Goal: Task Accomplishment & Management: Use online tool/utility

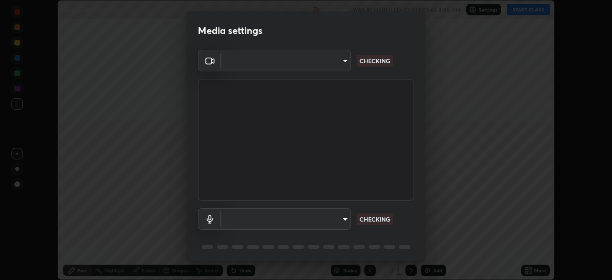
scroll to position [280, 612]
type input "094ffe3f61abc64f3ce73721aab664ef57d10a5fc7d187ad1ef3fa5fd4d2b427"
click at [342, 220] on body "Erase all Sequence and Series Recording WAS SCHEDULED TO START AT 3:45 PM Setti…" at bounding box center [306, 140] width 612 height 280
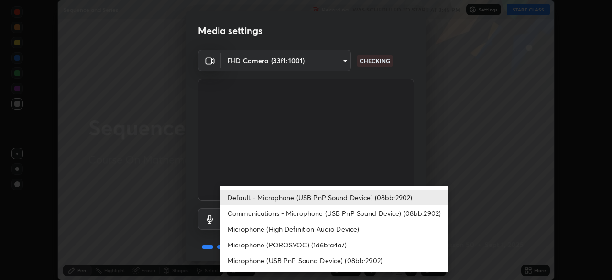
click at [348, 215] on li "Communications - Microphone (USB PnP Sound Device) (08bb:2902)" at bounding box center [334, 213] width 229 height 16
type input "communications"
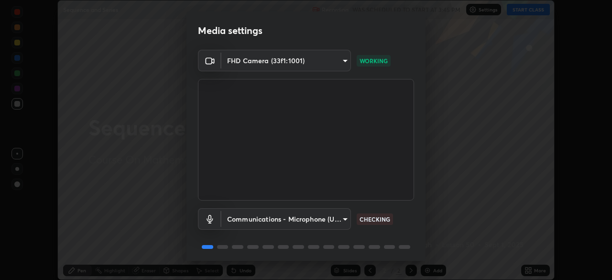
scroll to position [34, 0]
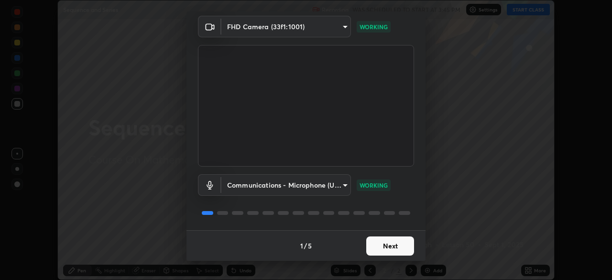
click at [394, 251] on button "Next" at bounding box center [390, 245] width 48 height 19
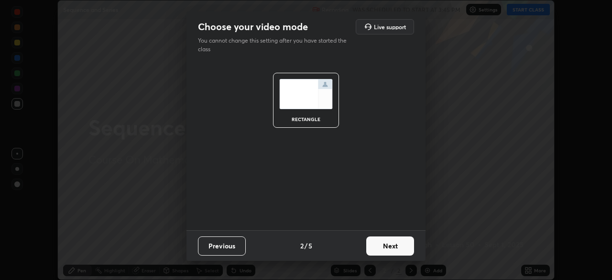
scroll to position [0, 0]
click at [396, 250] on button "Next" at bounding box center [390, 245] width 48 height 19
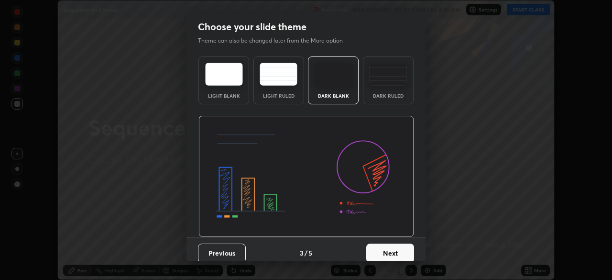
click at [397, 246] on button "Next" at bounding box center [390, 252] width 48 height 19
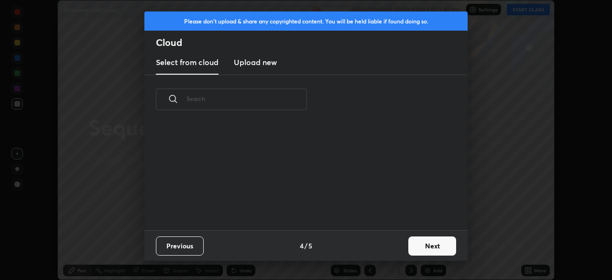
click at [408, 253] on button "Next" at bounding box center [432, 245] width 48 height 19
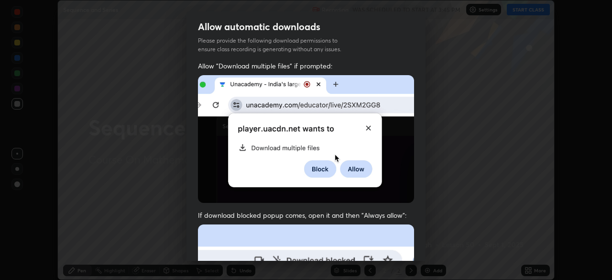
click at [427, 247] on div "Allow automatic downloads Please provide the following download permissions to …" at bounding box center [306, 140] width 612 height 280
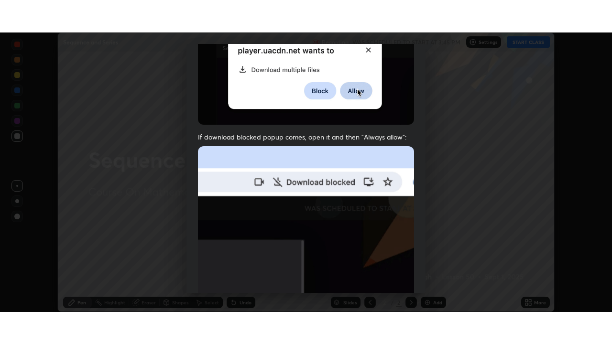
scroll to position [229, 0]
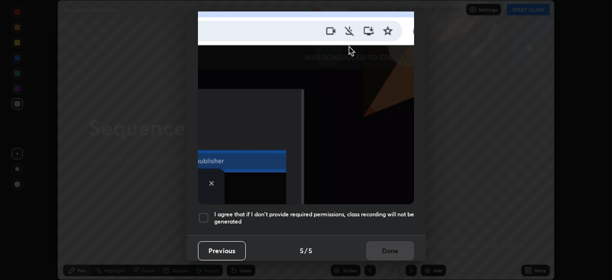
click at [205, 212] on div at bounding box center [203, 217] width 11 height 11
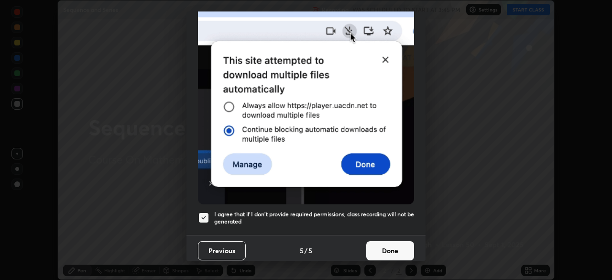
click at [392, 249] on button "Done" at bounding box center [390, 250] width 48 height 19
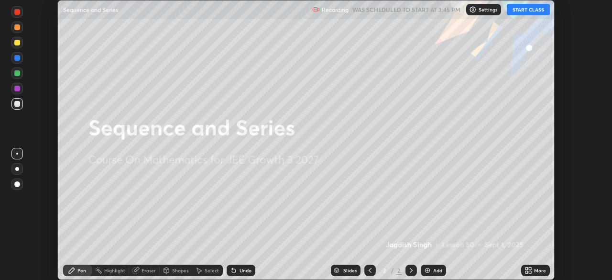
click at [527, 272] on icon at bounding box center [527, 272] width 2 height 2
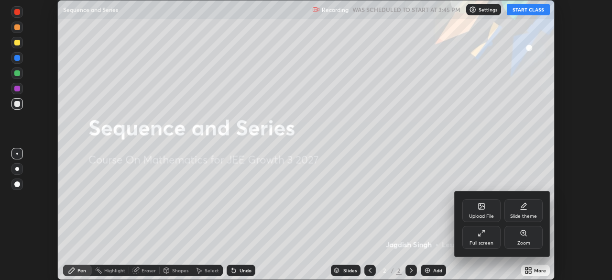
click at [482, 236] on icon at bounding box center [482, 233] width 8 height 8
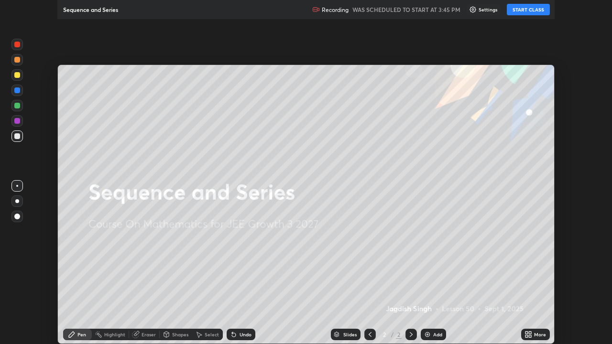
scroll to position [344, 612]
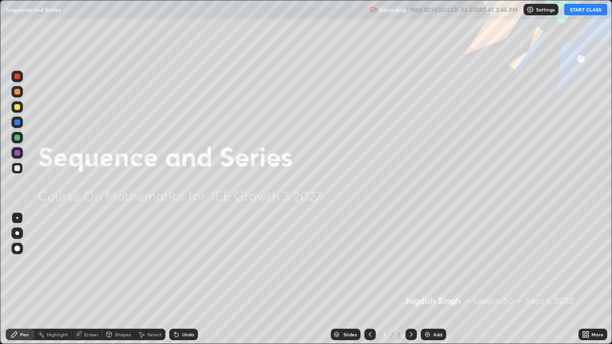
click at [582, 13] on button "START CLASS" at bounding box center [585, 9] width 43 height 11
click at [433, 279] on div "Add" at bounding box center [433, 334] width 25 height 11
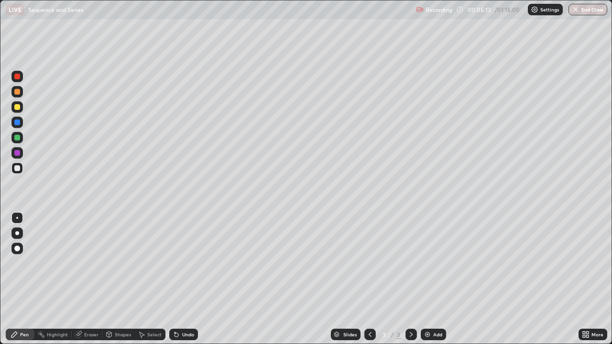
click at [16, 106] on div at bounding box center [17, 107] width 6 height 6
click at [17, 105] on div at bounding box center [17, 107] width 6 height 6
click at [19, 167] on div at bounding box center [17, 168] width 6 height 6
click at [20, 167] on div at bounding box center [17, 168] width 6 height 6
click at [91, 279] on div "Eraser" at bounding box center [87, 334] width 31 height 11
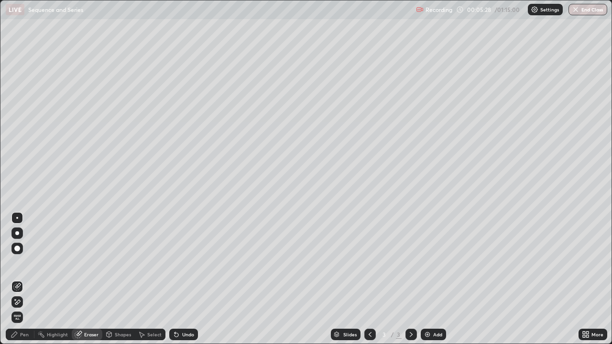
click at [26, 279] on div "Pen" at bounding box center [20, 334] width 29 height 11
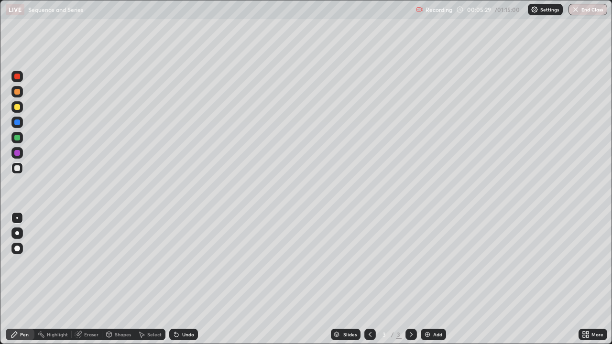
click at [16, 163] on div at bounding box center [16, 168] width 11 height 11
click at [19, 111] on div at bounding box center [16, 106] width 11 height 11
click at [19, 139] on div at bounding box center [17, 138] width 6 height 6
click at [92, 279] on div "Eraser" at bounding box center [87, 334] width 31 height 11
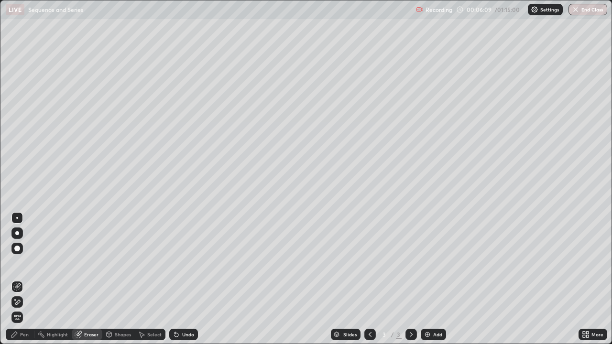
click at [31, 279] on div "Pen" at bounding box center [20, 334] width 29 height 11
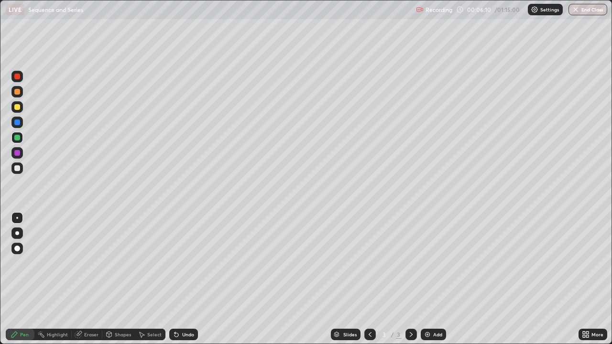
click at [18, 107] on div at bounding box center [17, 107] width 6 height 6
click at [21, 168] on div at bounding box center [16, 168] width 11 height 11
click at [17, 166] on div at bounding box center [17, 168] width 6 height 6
click at [19, 165] on div at bounding box center [16, 168] width 11 height 11
click at [0, 160] on div "Setting up your live class" at bounding box center [306, 172] width 612 height 344
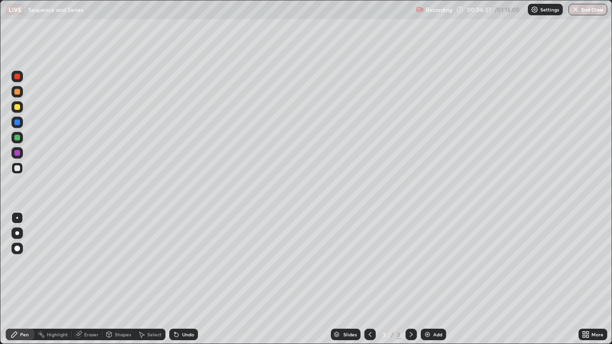
click at [14, 137] on div at bounding box center [16, 137] width 11 height 11
click at [20, 167] on div at bounding box center [17, 168] width 6 height 6
click at [22, 105] on div at bounding box center [16, 106] width 11 height 11
click at [20, 168] on div at bounding box center [17, 168] width 6 height 6
click at [15, 167] on div at bounding box center [17, 168] width 6 height 6
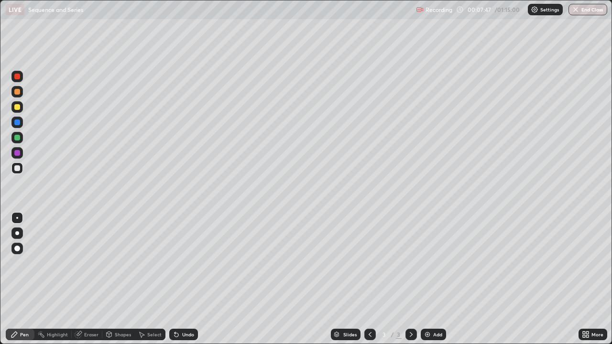
click at [20, 137] on div at bounding box center [17, 138] width 6 height 6
click at [19, 170] on div at bounding box center [17, 168] width 6 height 6
click at [19, 108] on div at bounding box center [17, 107] width 6 height 6
click at [18, 153] on div at bounding box center [17, 153] width 6 height 6
click at [17, 169] on div at bounding box center [17, 168] width 6 height 6
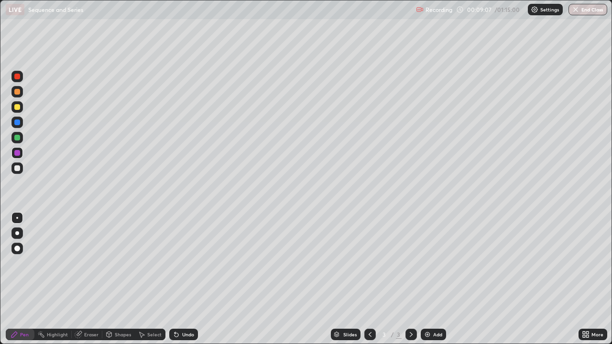
click at [13, 176] on div at bounding box center [16, 168] width 11 height 15
click at [12, 167] on div at bounding box center [16, 168] width 11 height 11
click at [12, 166] on div at bounding box center [16, 168] width 11 height 11
click at [428, 279] on img at bounding box center [428, 335] width 8 height 8
click at [18, 105] on div at bounding box center [17, 107] width 6 height 6
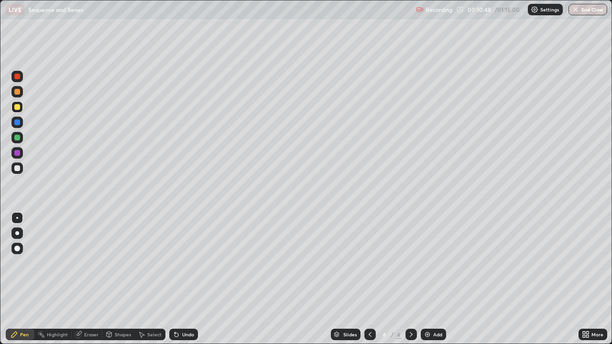
click at [17, 89] on div at bounding box center [17, 92] width 6 height 6
click at [371, 279] on div at bounding box center [369, 334] width 11 height 11
click at [412, 279] on icon at bounding box center [412, 335] width 8 height 8
click at [18, 140] on div at bounding box center [17, 138] width 6 height 6
click at [18, 169] on div at bounding box center [17, 168] width 6 height 6
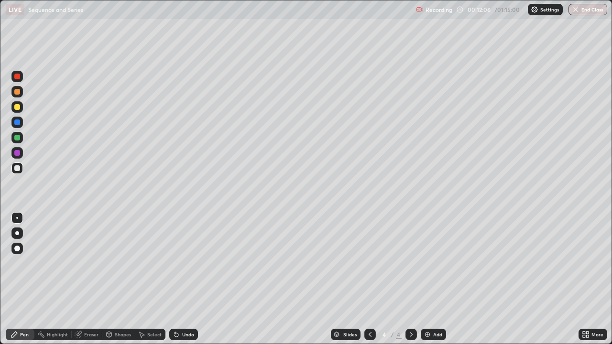
click at [97, 279] on div "Eraser" at bounding box center [87, 334] width 31 height 11
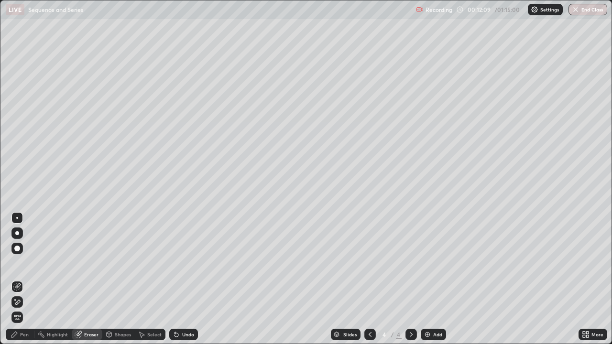
click at [27, 279] on div "Pen" at bounding box center [20, 334] width 29 height 11
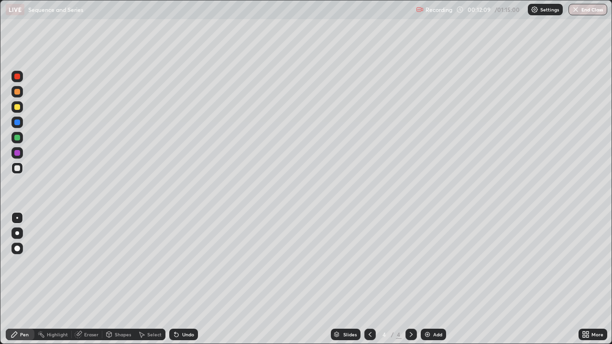
click at [22, 165] on div at bounding box center [16, 168] width 11 height 11
click at [18, 167] on div at bounding box center [17, 168] width 6 height 6
click at [20, 167] on div at bounding box center [17, 168] width 6 height 6
click at [17, 168] on div at bounding box center [17, 168] width 6 height 6
click at [19, 140] on div at bounding box center [17, 138] width 6 height 6
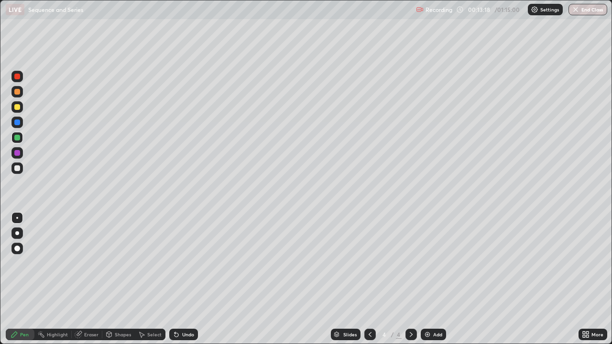
click at [90, 279] on div "Eraser" at bounding box center [87, 334] width 31 height 11
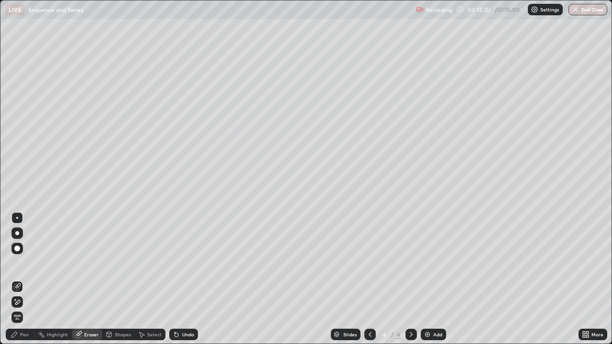
click at [23, 279] on div "Pen" at bounding box center [20, 334] width 29 height 11
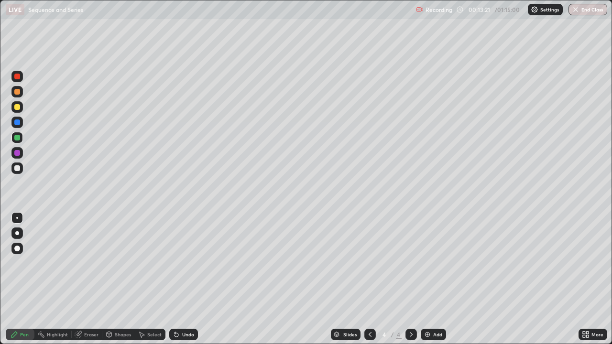
click at [17, 137] on div at bounding box center [17, 138] width 6 height 6
click at [18, 168] on div at bounding box center [17, 168] width 6 height 6
click at [21, 169] on div at bounding box center [16, 168] width 11 height 11
click at [445, 279] on div "Slides 4 / 4 Add" at bounding box center [388, 334] width 381 height 19
click at [17, 171] on div at bounding box center [17, 168] width 6 height 6
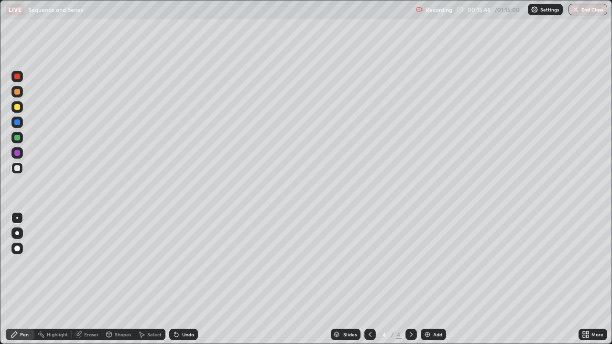
click at [411, 279] on icon at bounding box center [412, 335] width 8 height 8
click at [428, 279] on img at bounding box center [428, 335] width 8 height 8
click at [17, 170] on div at bounding box center [17, 168] width 6 height 6
click at [17, 108] on div at bounding box center [17, 107] width 6 height 6
click at [18, 108] on div at bounding box center [17, 107] width 6 height 6
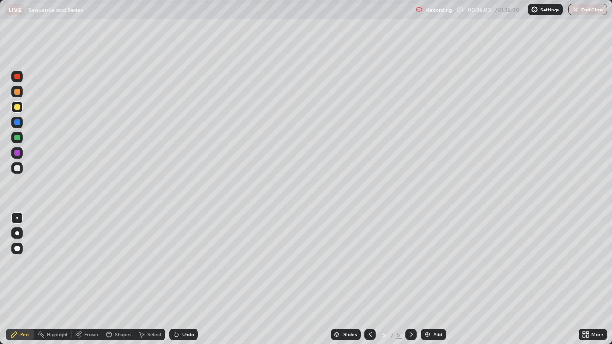
click at [18, 89] on div at bounding box center [17, 92] width 6 height 6
click at [15, 168] on div at bounding box center [17, 168] width 6 height 6
click at [21, 167] on div at bounding box center [16, 168] width 11 height 11
click at [18, 106] on div at bounding box center [17, 107] width 6 height 6
click at [22, 171] on div at bounding box center [16, 168] width 11 height 11
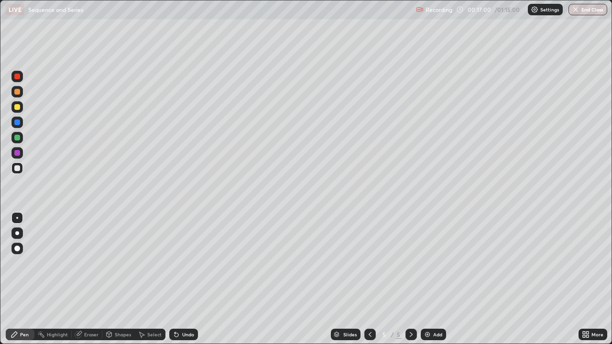
click at [91, 279] on div "Eraser" at bounding box center [87, 334] width 31 height 11
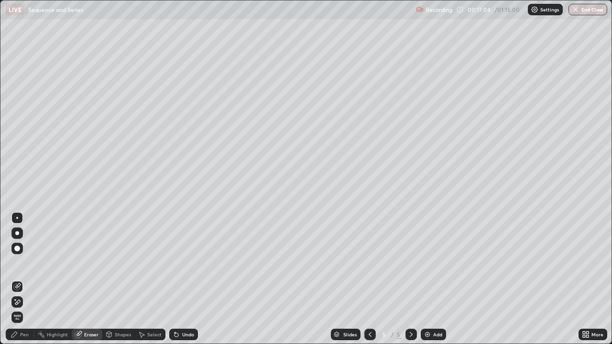
click at [30, 279] on div "Pen" at bounding box center [20, 334] width 29 height 11
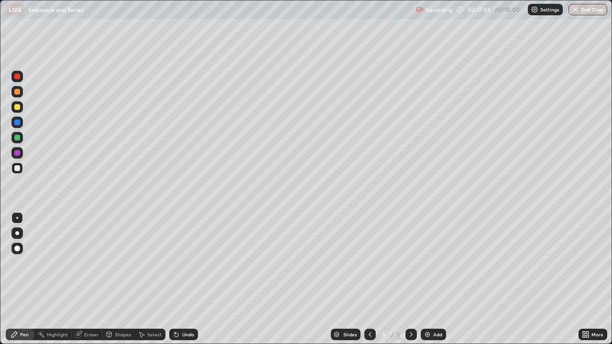
click at [18, 172] on div at bounding box center [16, 168] width 11 height 11
click at [22, 153] on div at bounding box center [16, 152] width 11 height 11
click at [428, 279] on img at bounding box center [428, 335] width 8 height 8
click at [16, 171] on div at bounding box center [17, 168] width 6 height 6
click at [17, 91] on div at bounding box center [17, 92] width 6 height 6
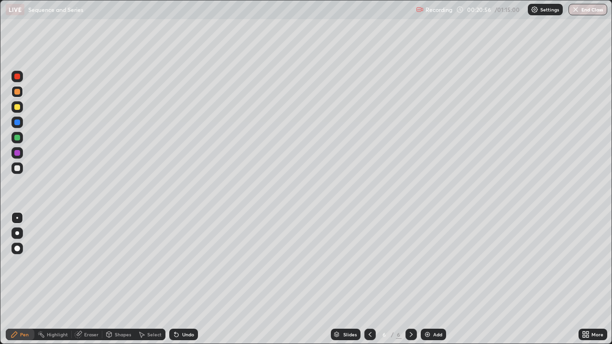
click at [15, 169] on div at bounding box center [17, 168] width 6 height 6
click at [89, 279] on div "Eraser" at bounding box center [91, 334] width 14 height 5
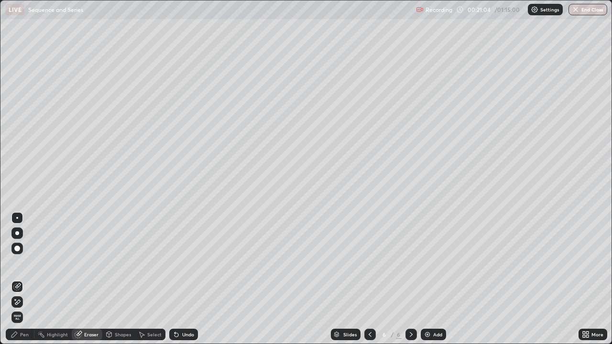
click at [28, 279] on div "Pen" at bounding box center [20, 334] width 29 height 11
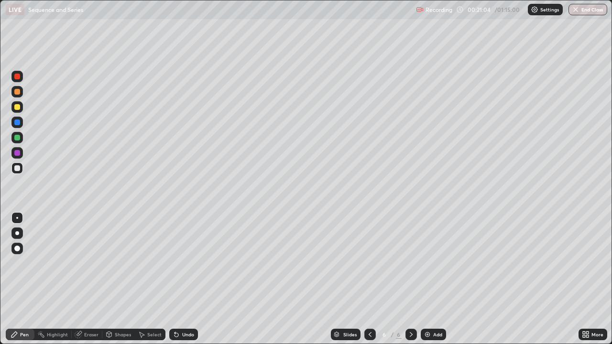
click at [22, 138] on div at bounding box center [16, 137] width 11 height 11
click at [18, 169] on div at bounding box center [17, 168] width 6 height 6
click at [22, 153] on div at bounding box center [16, 152] width 11 height 11
click at [21, 166] on div at bounding box center [16, 168] width 11 height 11
click at [93, 279] on div "Eraser" at bounding box center [91, 334] width 14 height 5
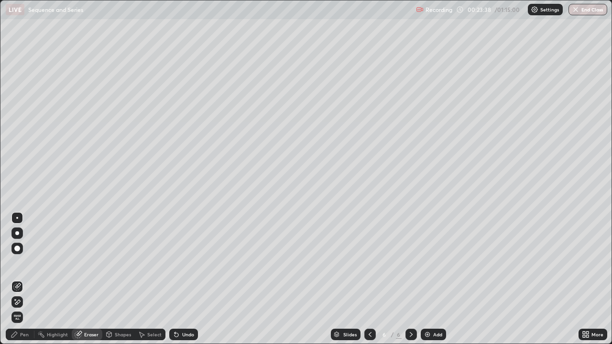
click at [31, 279] on div "Pen" at bounding box center [20, 334] width 29 height 11
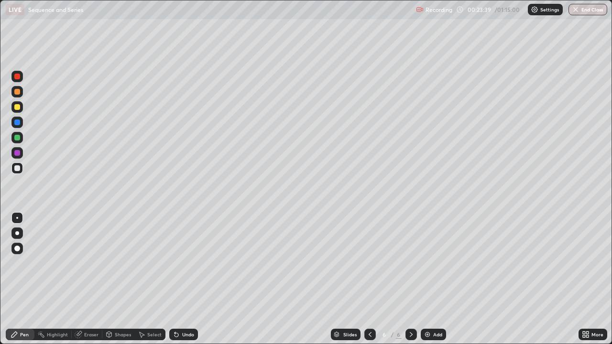
click at [19, 169] on div at bounding box center [17, 168] width 6 height 6
click at [18, 172] on div at bounding box center [16, 168] width 11 height 11
click at [369, 279] on icon at bounding box center [370, 334] width 3 height 5
click at [369, 279] on icon at bounding box center [370, 335] width 8 height 8
click at [406, 279] on div at bounding box center [411, 334] width 11 height 11
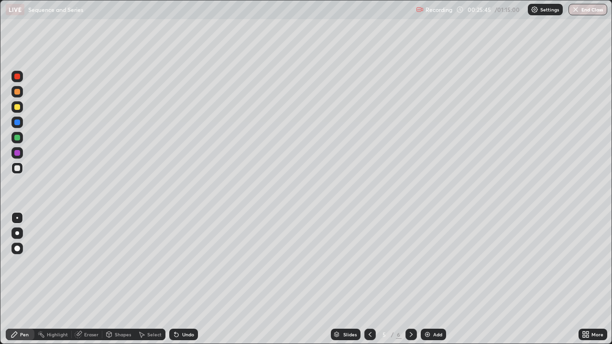
click at [409, 279] on icon at bounding box center [412, 335] width 8 height 8
click at [432, 279] on div "Add" at bounding box center [433, 334] width 25 height 11
click at [18, 170] on div at bounding box center [17, 168] width 6 height 6
click at [15, 169] on div at bounding box center [17, 168] width 6 height 6
click at [17, 107] on div at bounding box center [17, 107] width 6 height 6
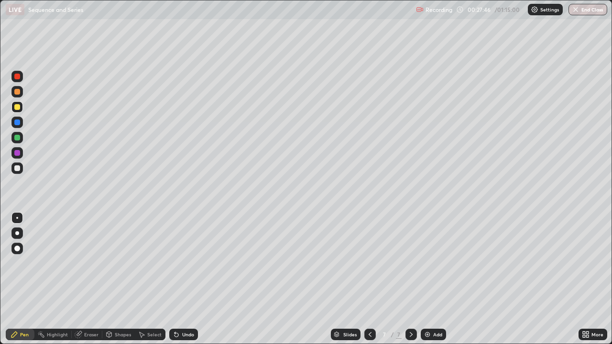
click at [19, 169] on div at bounding box center [17, 168] width 6 height 6
click at [18, 168] on div at bounding box center [17, 168] width 6 height 6
click at [16, 167] on div at bounding box center [17, 168] width 6 height 6
click at [19, 154] on div at bounding box center [17, 153] width 6 height 6
click at [21, 170] on div at bounding box center [16, 168] width 11 height 11
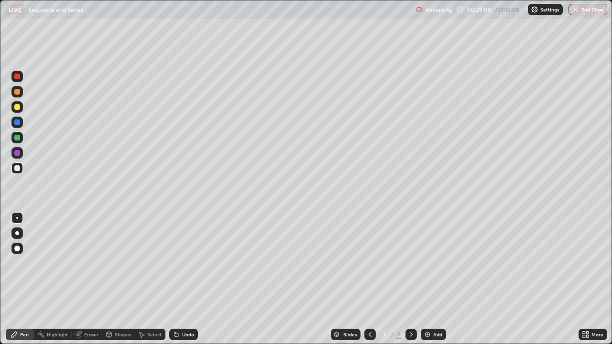
click at [86, 279] on div "Eraser" at bounding box center [87, 334] width 31 height 11
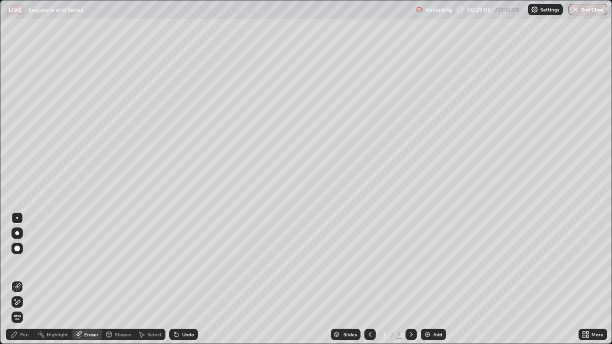
click at [23, 279] on div "Pen" at bounding box center [20, 334] width 29 height 11
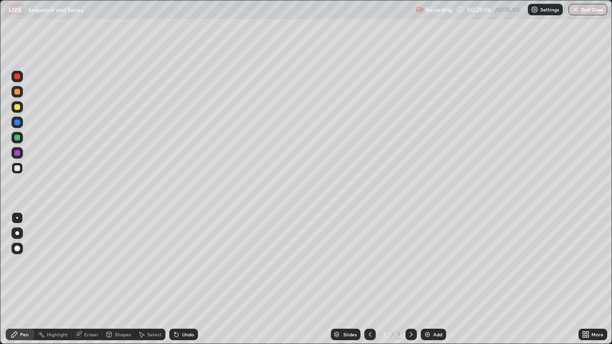
click at [15, 170] on div at bounding box center [17, 168] width 6 height 6
click at [88, 279] on div "Eraser" at bounding box center [87, 334] width 31 height 11
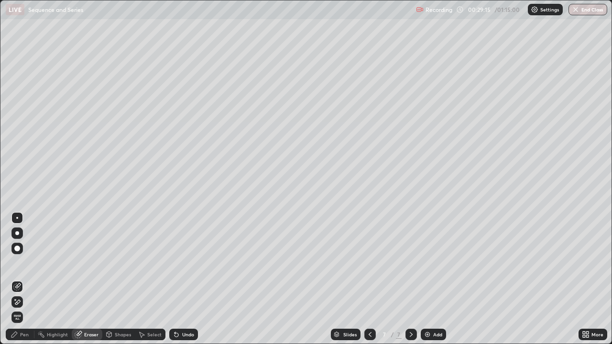
click at [28, 279] on div "Pen" at bounding box center [20, 334] width 29 height 11
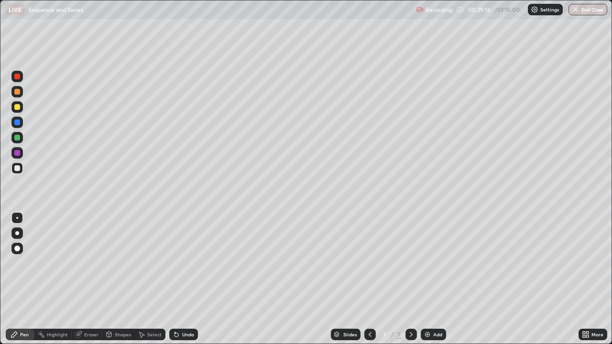
click at [18, 171] on div at bounding box center [17, 168] width 6 height 6
click at [18, 138] on div at bounding box center [17, 138] width 6 height 6
click at [19, 170] on div at bounding box center [17, 168] width 6 height 6
click at [17, 111] on div at bounding box center [16, 106] width 11 height 11
click at [14, 110] on div at bounding box center [16, 106] width 11 height 11
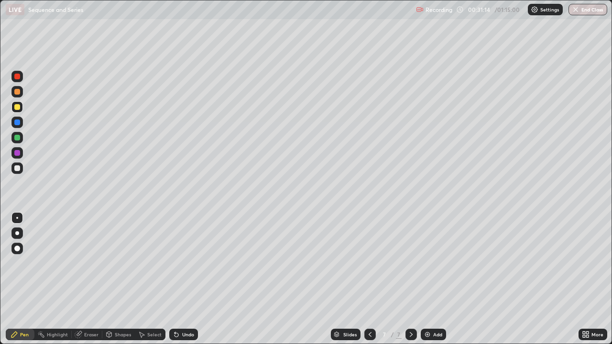
click at [422, 279] on div "Add" at bounding box center [433, 334] width 25 height 11
click at [19, 168] on div at bounding box center [17, 168] width 6 height 6
click at [369, 279] on icon at bounding box center [370, 335] width 8 height 8
click at [410, 279] on icon at bounding box center [412, 335] width 8 height 8
click at [19, 168] on div at bounding box center [17, 168] width 6 height 6
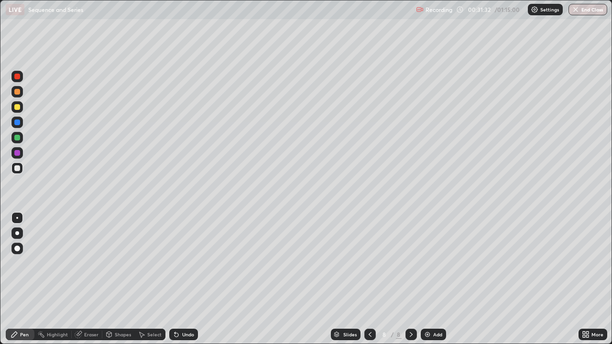
click at [368, 279] on icon at bounding box center [370, 335] width 8 height 8
click at [409, 279] on icon at bounding box center [412, 335] width 8 height 8
click at [371, 279] on icon at bounding box center [370, 335] width 8 height 8
click at [406, 279] on div at bounding box center [411, 334] width 11 height 19
click at [17, 132] on div at bounding box center [16, 137] width 11 height 11
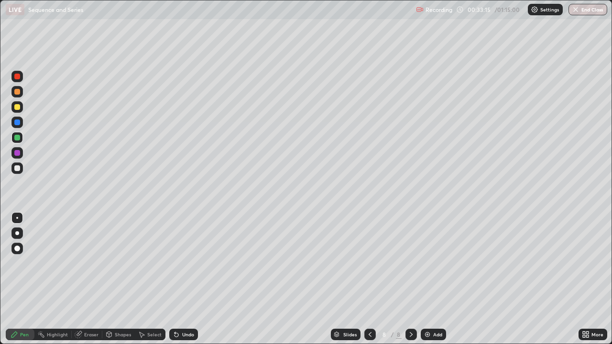
click at [18, 106] on div at bounding box center [17, 107] width 6 height 6
click at [17, 154] on div at bounding box center [17, 153] width 6 height 6
click at [18, 153] on div at bounding box center [17, 153] width 6 height 6
click at [18, 154] on div at bounding box center [17, 153] width 6 height 6
click at [18, 138] on div at bounding box center [17, 138] width 6 height 6
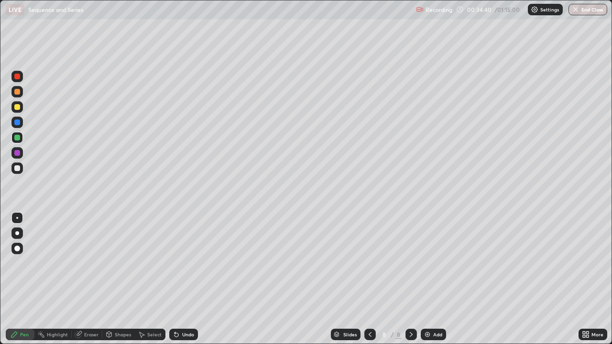
click at [19, 122] on div at bounding box center [17, 123] width 6 height 6
click at [18, 166] on div at bounding box center [17, 168] width 6 height 6
click at [437, 279] on div "Add" at bounding box center [437, 334] width 9 height 5
click at [22, 168] on div at bounding box center [16, 168] width 11 height 11
click at [370, 279] on icon at bounding box center [370, 335] width 8 height 8
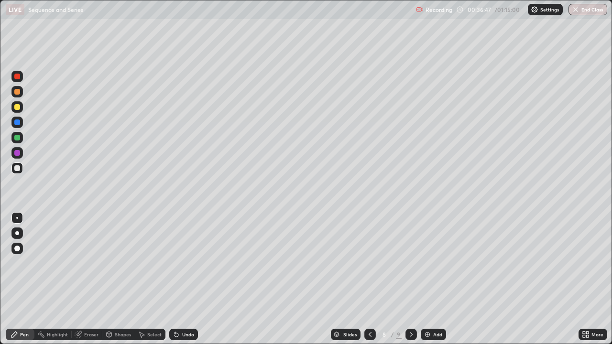
click at [410, 279] on icon at bounding box center [412, 335] width 8 height 8
click at [22, 168] on div at bounding box center [16, 168] width 11 height 11
click at [18, 107] on div at bounding box center [17, 107] width 6 height 6
click at [21, 169] on div at bounding box center [16, 168] width 11 height 11
click at [17, 172] on div at bounding box center [16, 168] width 11 height 11
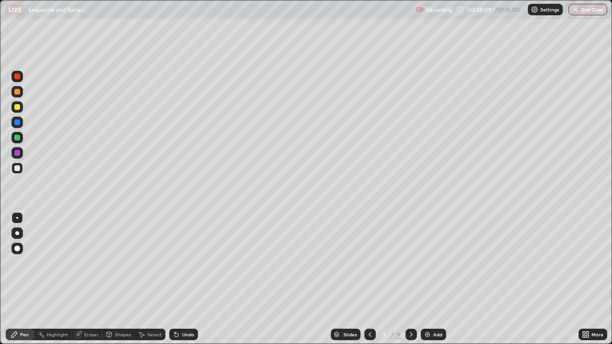
click at [370, 279] on icon at bounding box center [370, 335] width 8 height 8
click at [410, 279] on icon at bounding box center [412, 335] width 8 height 8
click at [18, 151] on div at bounding box center [17, 153] width 6 height 6
click at [17, 167] on div at bounding box center [17, 168] width 6 height 6
click at [20, 170] on div at bounding box center [17, 168] width 6 height 6
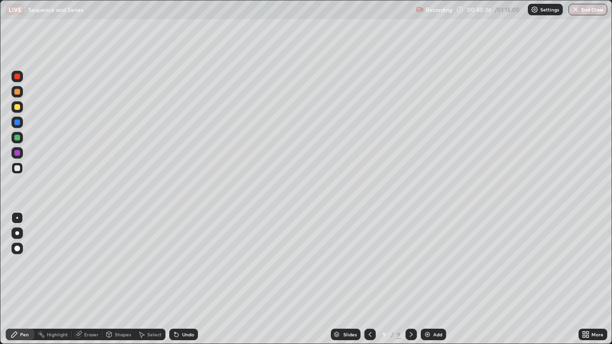
click at [18, 168] on div at bounding box center [17, 168] width 6 height 6
click at [354, 279] on div "Slides" at bounding box center [349, 334] width 13 height 5
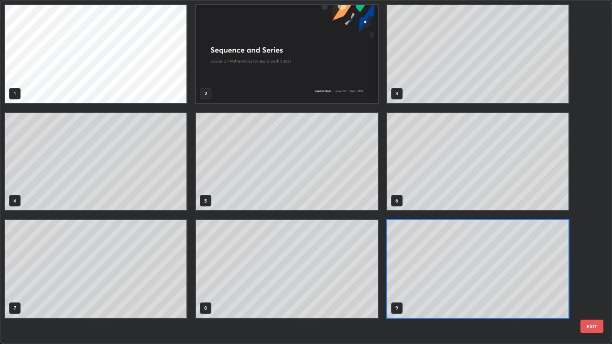
scroll to position [341, 607]
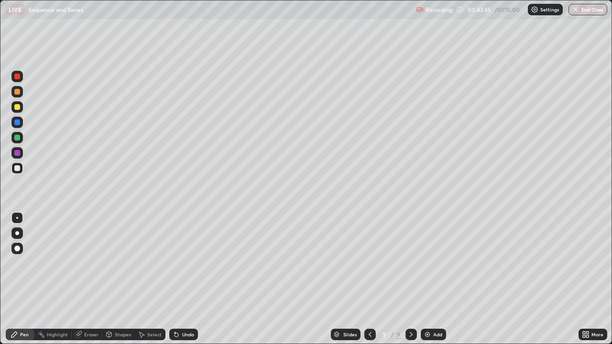
click at [91, 279] on div "Eraser" at bounding box center [87, 334] width 31 height 11
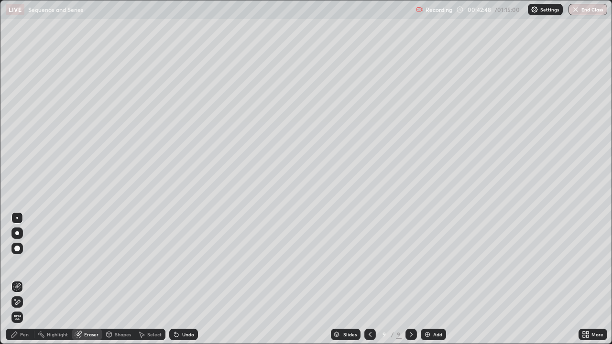
click at [26, 279] on div "Pen" at bounding box center [20, 334] width 29 height 11
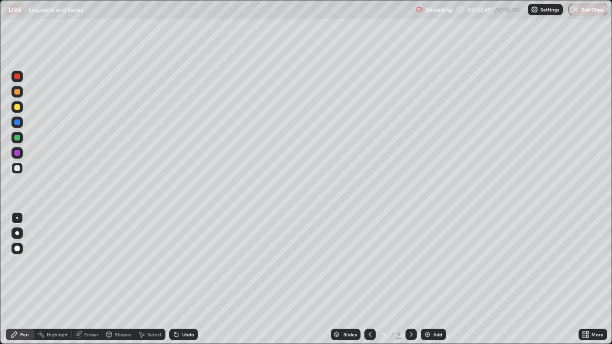
click at [22, 173] on div at bounding box center [16, 168] width 11 height 15
click at [18, 109] on div at bounding box center [17, 107] width 6 height 6
click at [426, 279] on div "Add" at bounding box center [433, 334] width 25 height 11
click at [19, 169] on div at bounding box center [17, 168] width 6 height 6
click at [19, 167] on div at bounding box center [17, 168] width 6 height 6
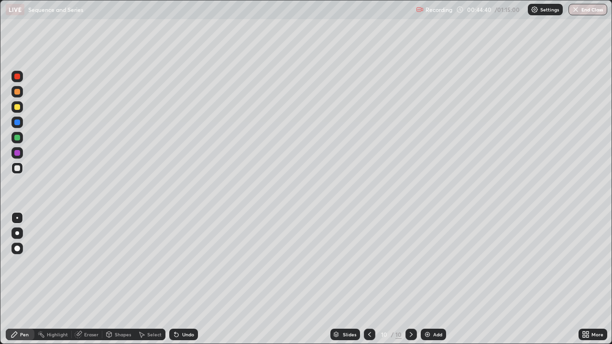
click at [16, 109] on div at bounding box center [17, 107] width 6 height 6
click at [15, 108] on div at bounding box center [17, 107] width 6 height 6
click at [90, 279] on div "Eraser" at bounding box center [87, 334] width 31 height 11
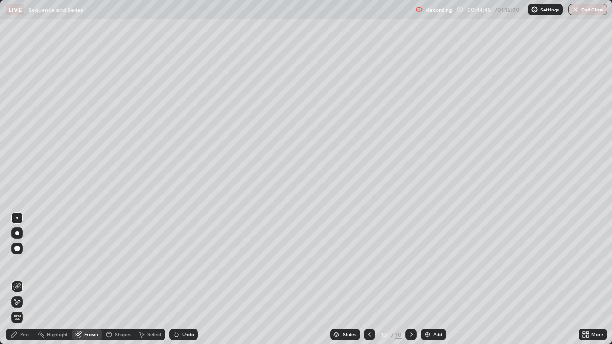
click at [27, 279] on div "Pen" at bounding box center [20, 334] width 29 height 11
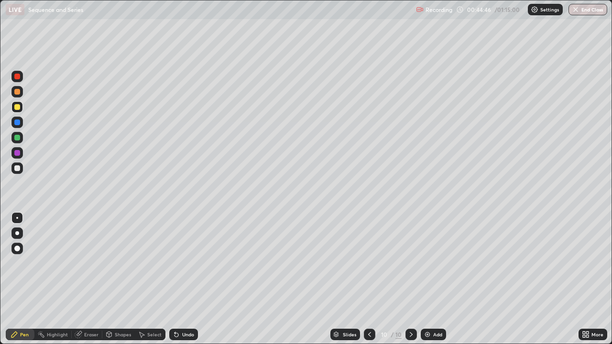
click at [17, 108] on div at bounding box center [17, 107] width 6 height 6
click at [19, 171] on div at bounding box center [17, 168] width 6 height 6
click at [18, 92] on div at bounding box center [17, 92] width 6 height 6
click at [19, 168] on div at bounding box center [17, 168] width 6 height 6
click at [437, 279] on div "Add" at bounding box center [437, 334] width 9 height 5
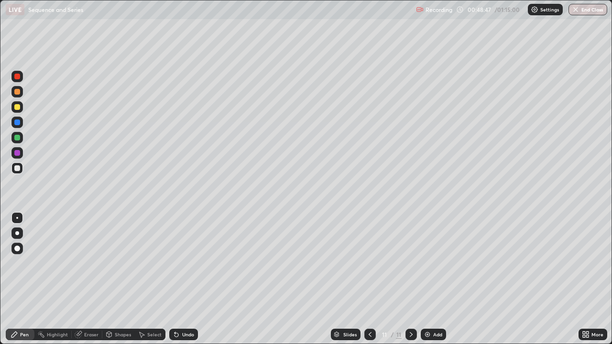
click at [16, 106] on div at bounding box center [17, 107] width 6 height 6
click at [17, 104] on div at bounding box center [16, 106] width 11 height 11
click at [89, 279] on div "Eraser" at bounding box center [91, 334] width 14 height 5
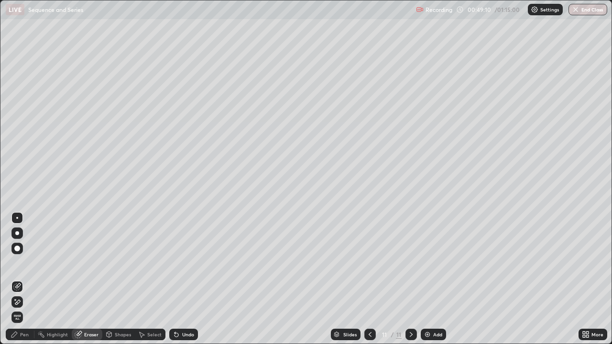
click at [24, 279] on div "Pen" at bounding box center [20, 334] width 29 height 11
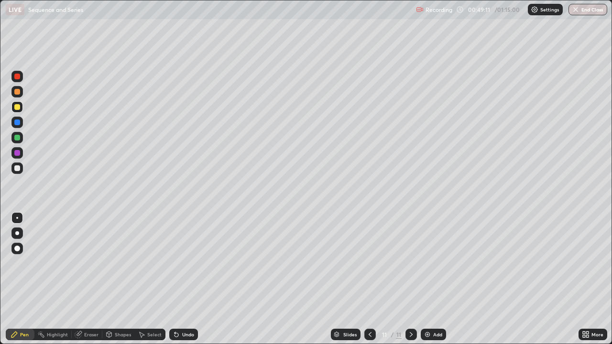
click at [14, 109] on div at bounding box center [17, 107] width 6 height 6
click at [19, 152] on div at bounding box center [17, 153] width 6 height 6
click at [18, 135] on div at bounding box center [17, 138] width 6 height 6
click at [90, 279] on div "Eraser" at bounding box center [87, 334] width 31 height 11
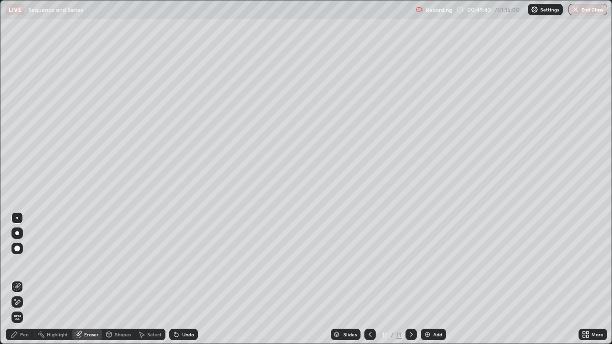
click at [23, 279] on div "Pen" at bounding box center [20, 334] width 29 height 11
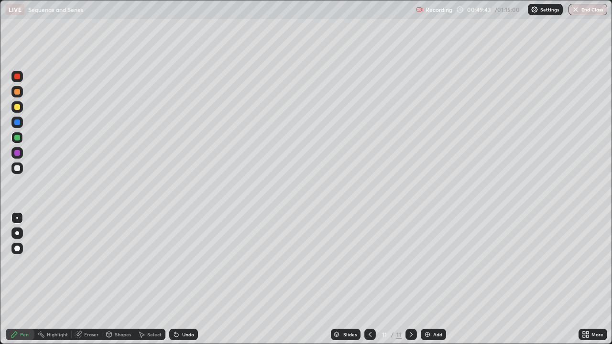
click at [19, 136] on div at bounding box center [17, 138] width 6 height 6
click at [18, 167] on div at bounding box center [17, 168] width 6 height 6
click at [18, 169] on div at bounding box center [17, 168] width 6 height 6
click at [21, 92] on div at bounding box center [16, 91] width 11 height 11
click at [87, 279] on div "Eraser" at bounding box center [87, 334] width 31 height 11
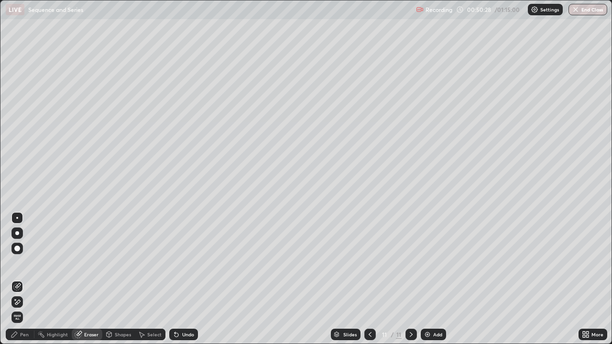
click at [30, 279] on div "Pen" at bounding box center [20, 334] width 29 height 11
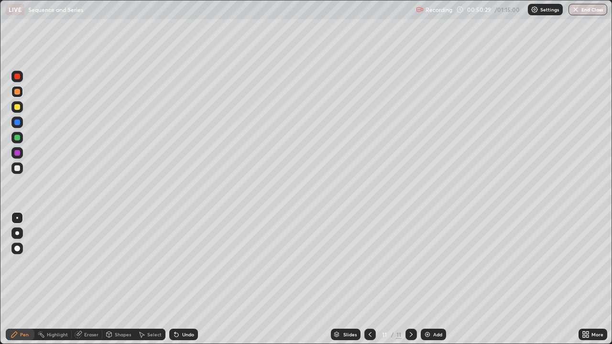
click at [17, 169] on div at bounding box center [17, 168] width 6 height 6
click at [18, 92] on div at bounding box center [17, 92] width 6 height 6
click at [17, 168] on div at bounding box center [17, 168] width 6 height 6
click at [93, 279] on div "Eraser" at bounding box center [91, 334] width 14 height 5
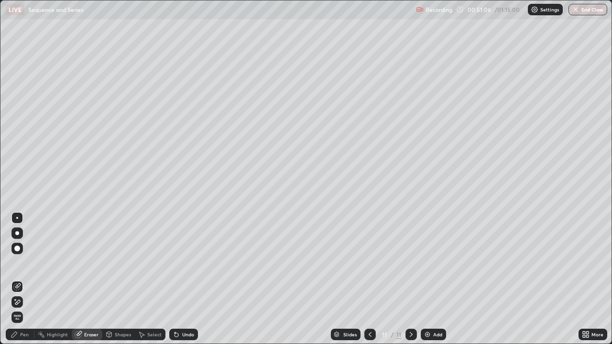
click at [27, 279] on div "Pen" at bounding box center [24, 334] width 9 height 5
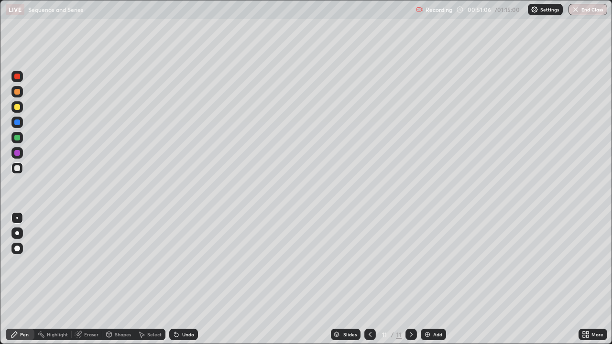
click at [21, 168] on div at bounding box center [16, 168] width 11 height 11
click at [18, 121] on div at bounding box center [17, 123] width 6 height 6
click at [17, 168] on div at bounding box center [17, 168] width 6 height 6
click at [22, 95] on div at bounding box center [16, 91] width 11 height 11
click at [22, 94] on div at bounding box center [16, 91] width 11 height 11
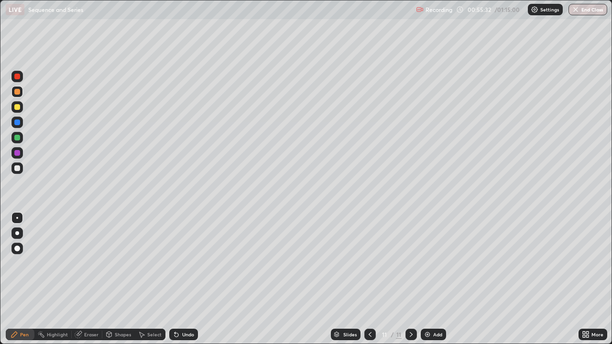
click at [18, 138] on div at bounding box center [17, 138] width 6 height 6
click at [12, 172] on div at bounding box center [16, 168] width 11 height 11
click at [17, 169] on div at bounding box center [17, 168] width 6 height 6
click at [436, 279] on div "Add" at bounding box center [433, 334] width 25 height 11
click at [18, 170] on div at bounding box center [17, 168] width 6 height 6
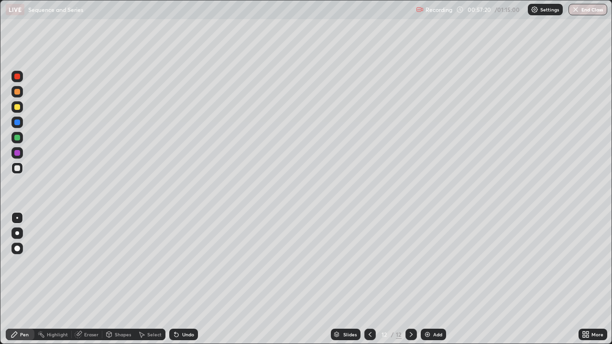
click at [21, 92] on div at bounding box center [16, 91] width 11 height 11
click at [368, 279] on icon at bounding box center [370, 335] width 8 height 8
click at [410, 279] on icon at bounding box center [412, 335] width 8 height 8
click at [15, 171] on div at bounding box center [17, 168] width 6 height 6
click at [19, 142] on div at bounding box center [16, 137] width 11 height 11
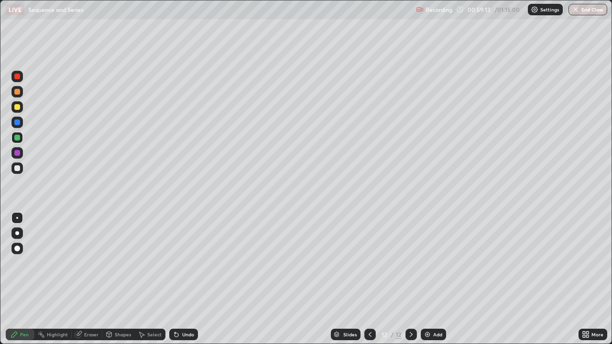
click at [20, 167] on div at bounding box center [17, 168] width 6 height 6
click at [85, 279] on div "Eraser" at bounding box center [87, 334] width 31 height 11
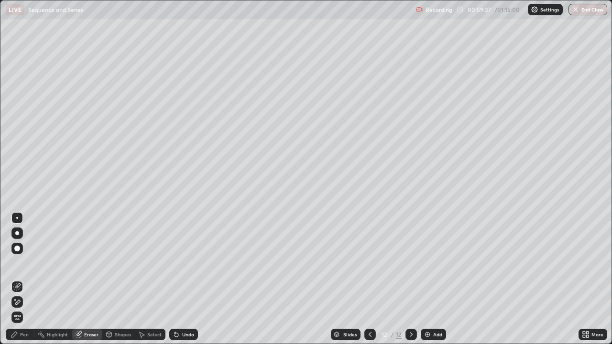
click at [25, 279] on div "Pen" at bounding box center [24, 334] width 9 height 5
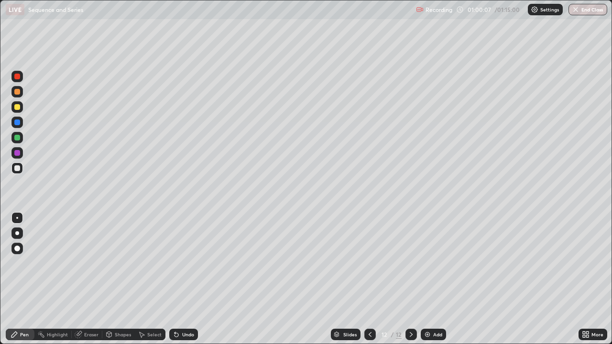
click at [94, 279] on div "Eraser" at bounding box center [87, 334] width 31 height 11
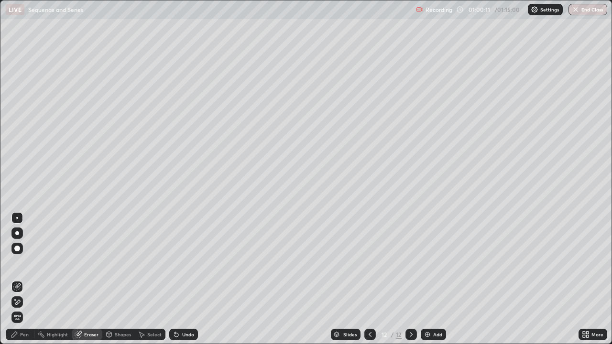
click at [28, 279] on div "Pen" at bounding box center [24, 334] width 9 height 5
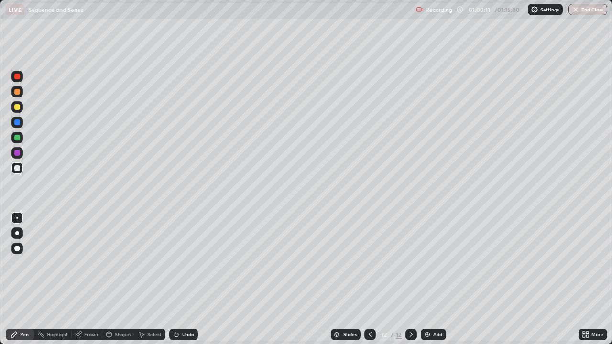
click at [19, 168] on div at bounding box center [17, 168] width 6 height 6
click at [17, 172] on div at bounding box center [16, 168] width 11 height 11
click at [17, 158] on div at bounding box center [16, 152] width 11 height 11
click at [20, 186] on div "Erase all" at bounding box center [17, 172] width 23 height 306
click at [430, 279] on div "Add" at bounding box center [433, 334] width 25 height 11
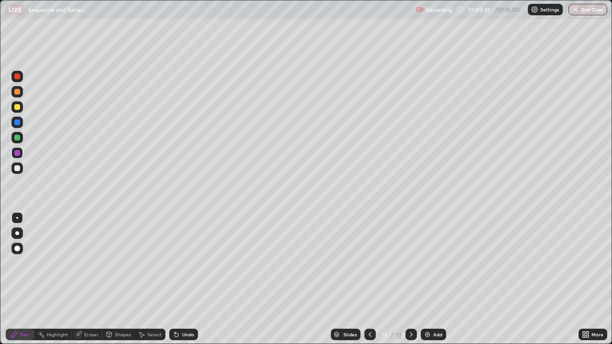
click at [19, 170] on div at bounding box center [17, 168] width 6 height 6
click at [15, 105] on div at bounding box center [17, 107] width 6 height 6
click at [19, 104] on div at bounding box center [17, 107] width 6 height 6
click at [18, 164] on div at bounding box center [16, 168] width 11 height 11
click at [22, 90] on div at bounding box center [16, 91] width 11 height 11
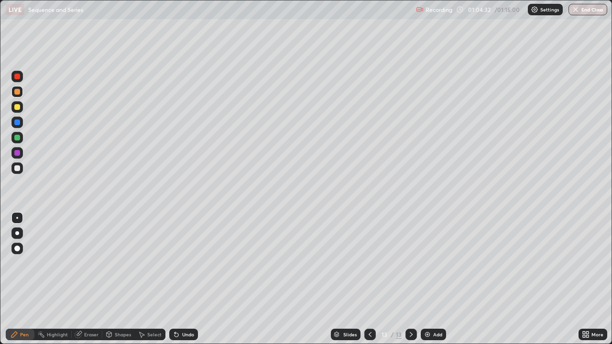
click at [22, 168] on div at bounding box center [16, 168] width 11 height 11
click at [21, 136] on div at bounding box center [16, 137] width 11 height 11
click at [16, 153] on div at bounding box center [17, 153] width 6 height 6
click at [17, 168] on div at bounding box center [17, 168] width 6 height 6
click at [582, 9] on button "End Class" at bounding box center [588, 9] width 39 height 11
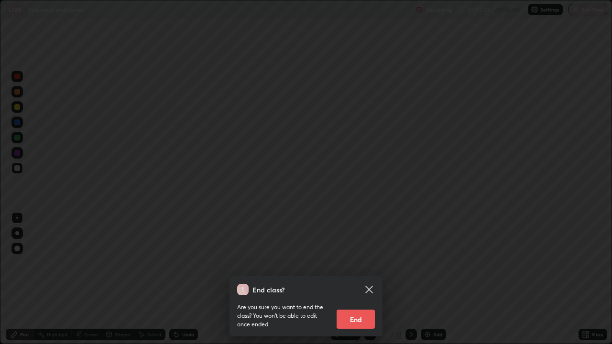
click at [365, 279] on button "End" at bounding box center [356, 319] width 38 height 19
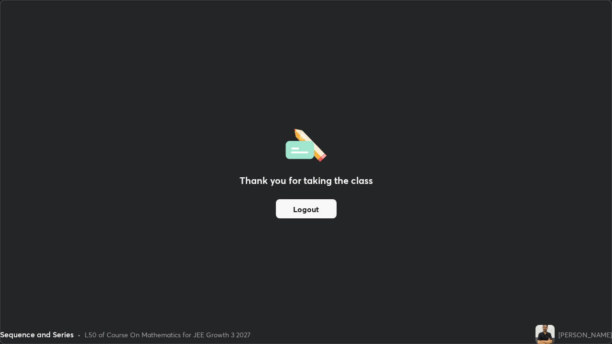
click at [315, 214] on button "Logout" at bounding box center [306, 208] width 61 height 19
click at [311, 215] on button "Logout" at bounding box center [306, 208] width 61 height 19
click at [313, 216] on button "Logout" at bounding box center [306, 208] width 61 height 19
click at [316, 210] on button "Logout" at bounding box center [306, 208] width 61 height 19
